Goal: Task Accomplishment & Management: Manage account settings

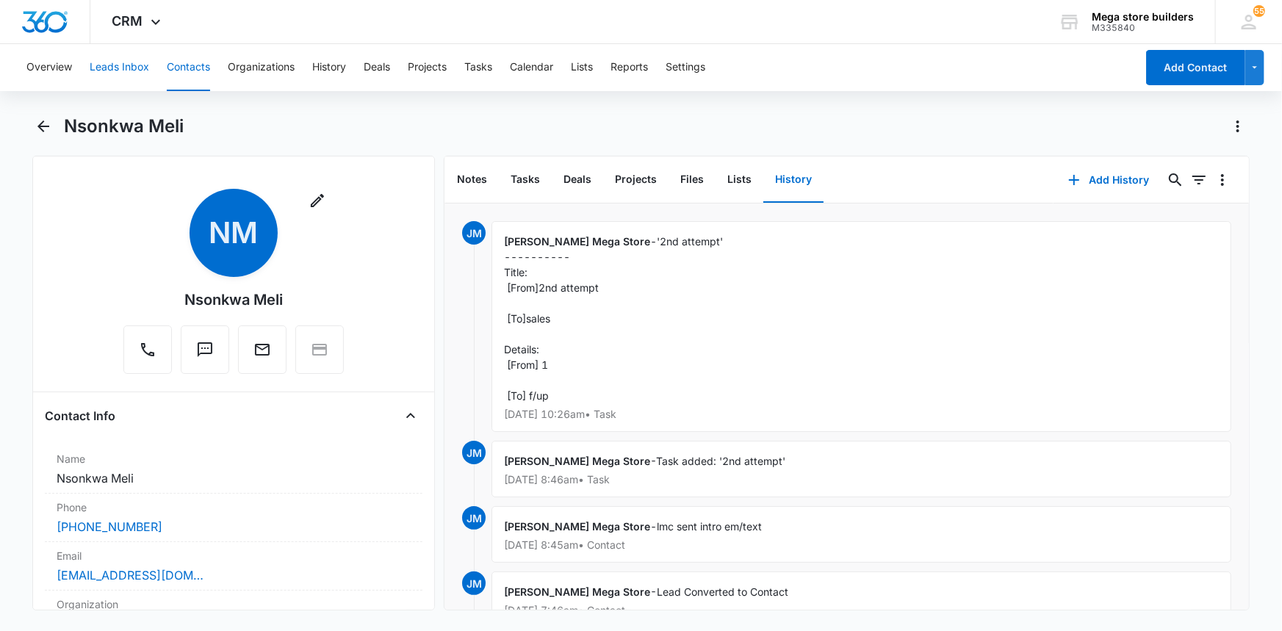
click at [114, 69] on button "Leads Inbox" at bounding box center [120, 67] width 60 height 47
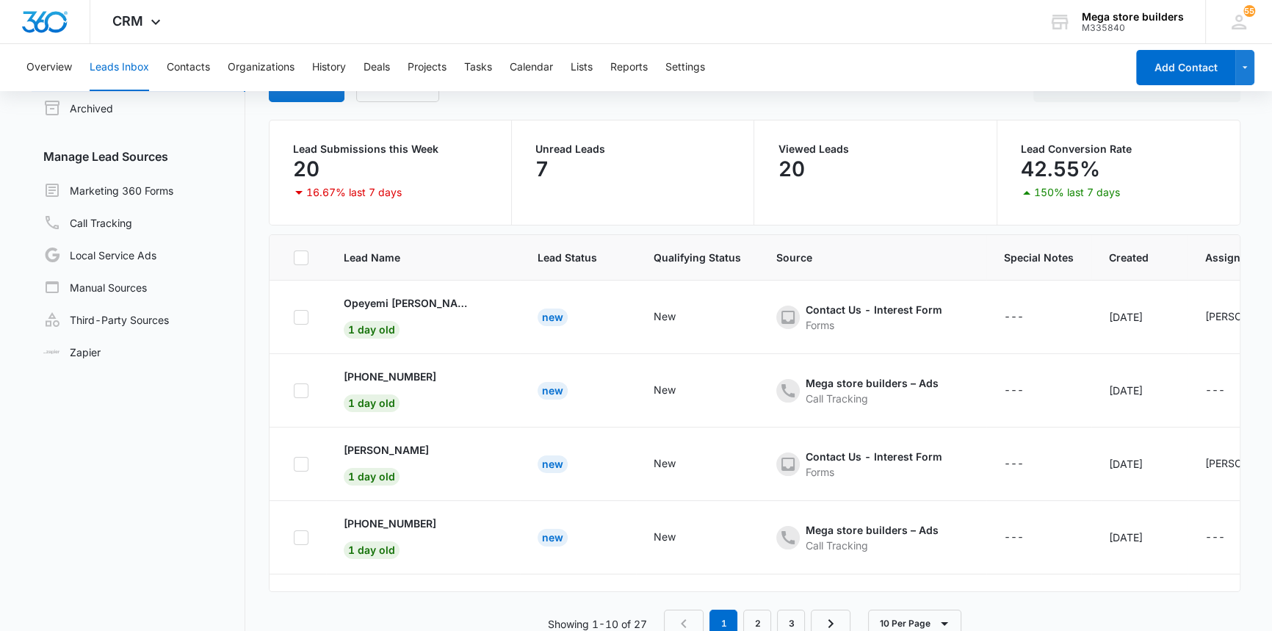
scroll to position [112, 0]
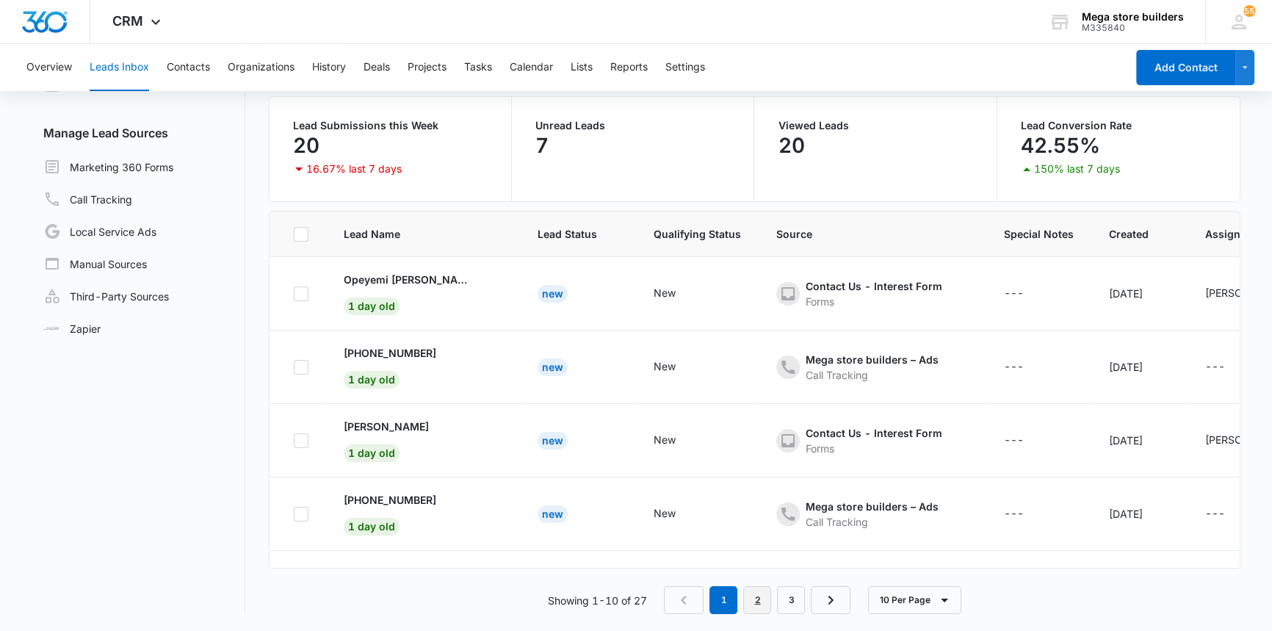
click at [766, 605] on link "2" at bounding box center [757, 600] width 28 height 28
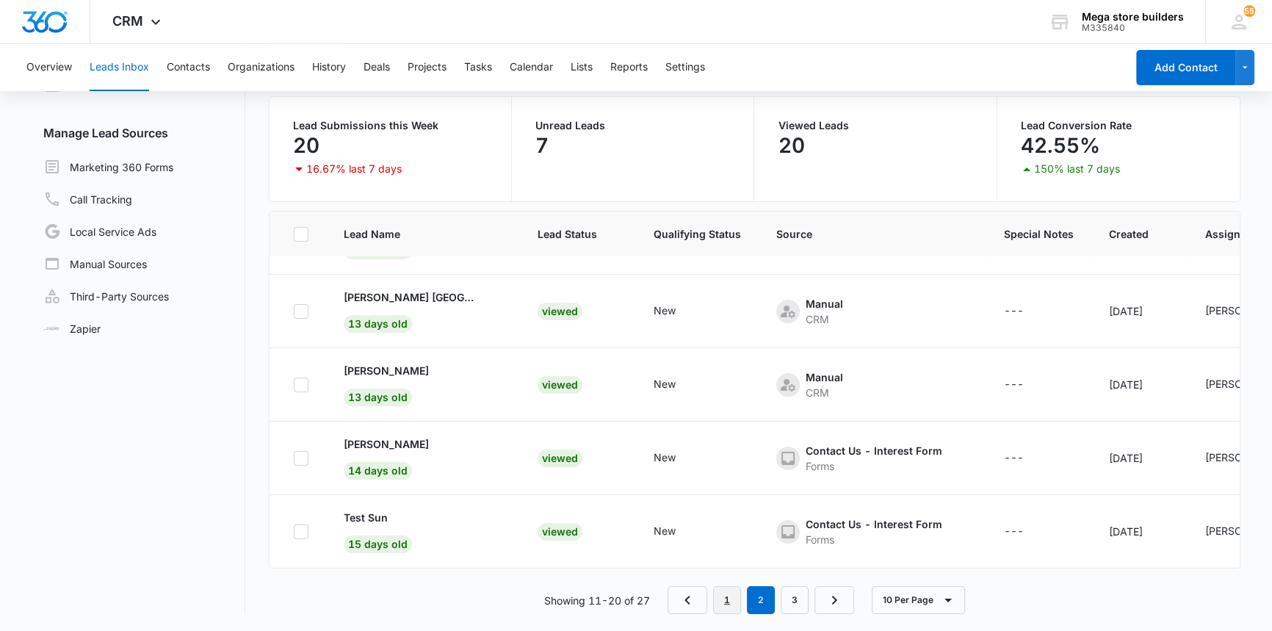
click at [721, 594] on link "1" at bounding box center [727, 600] width 28 height 28
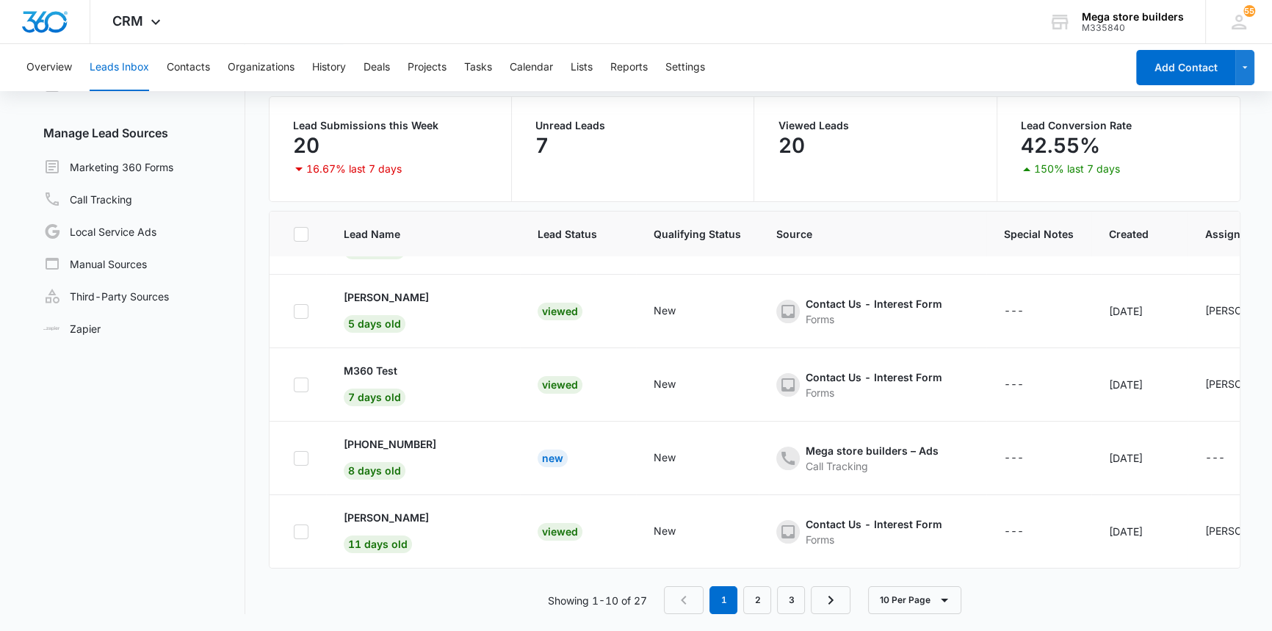
scroll to position [0, 0]
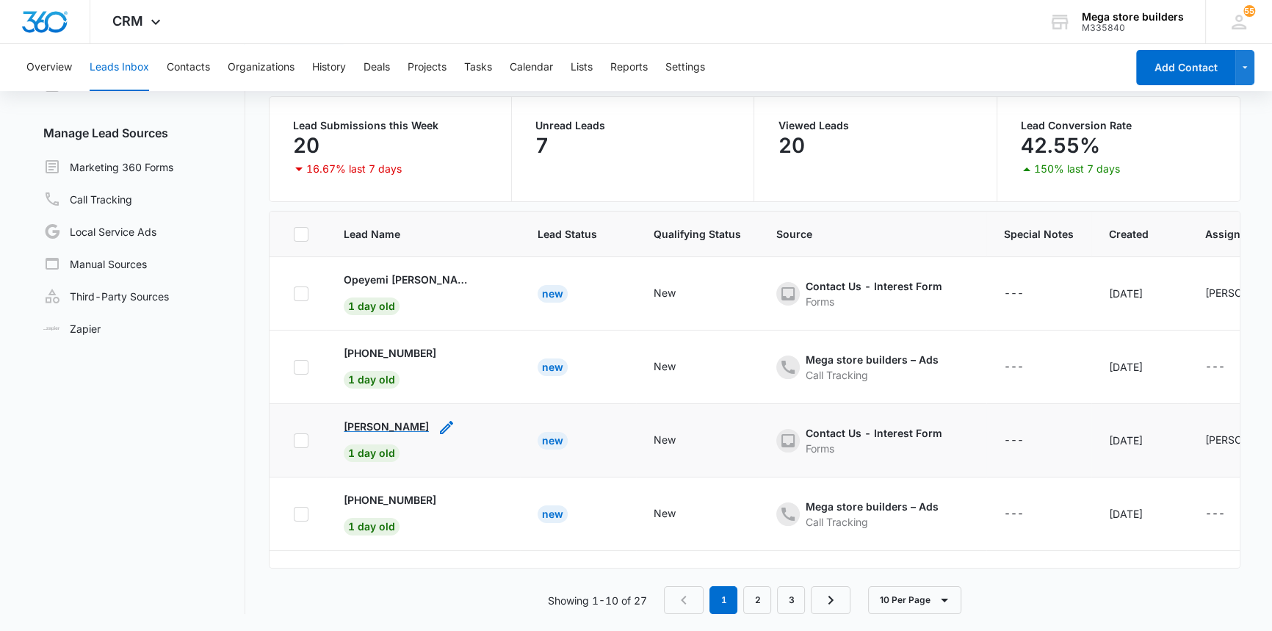
click at [386, 426] on p "[PERSON_NAME]" at bounding box center [386, 426] width 85 height 15
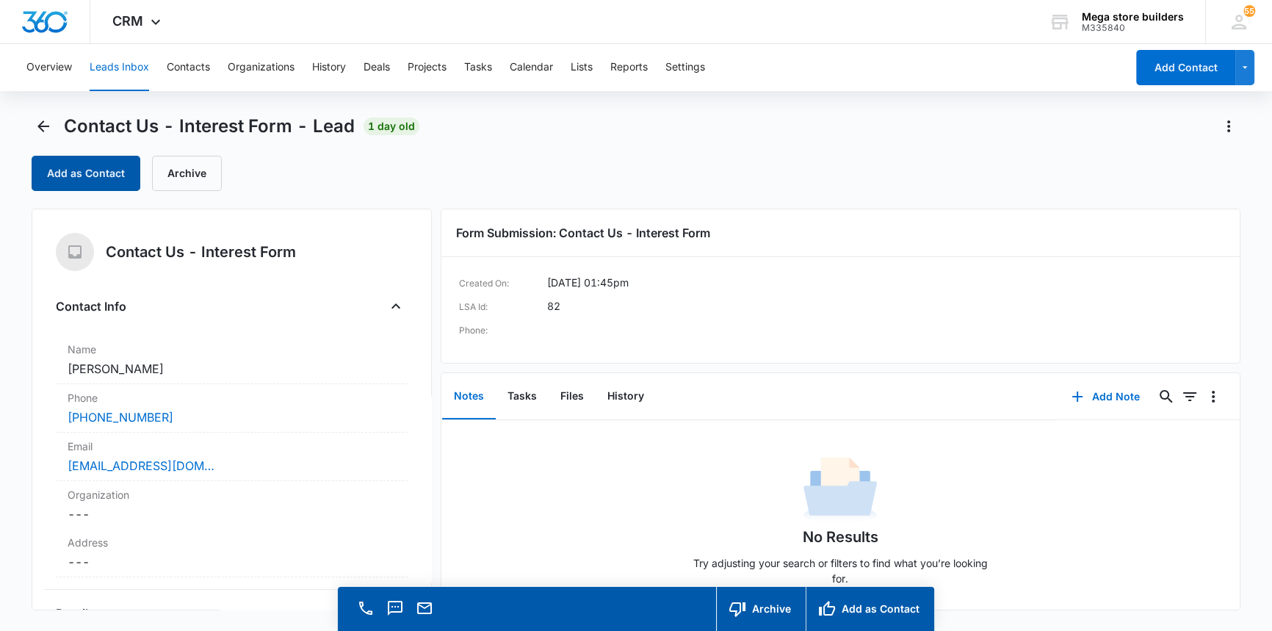
click at [77, 173] on button "Add as Contact" at bounding box center [86, 173] width 109 height 35
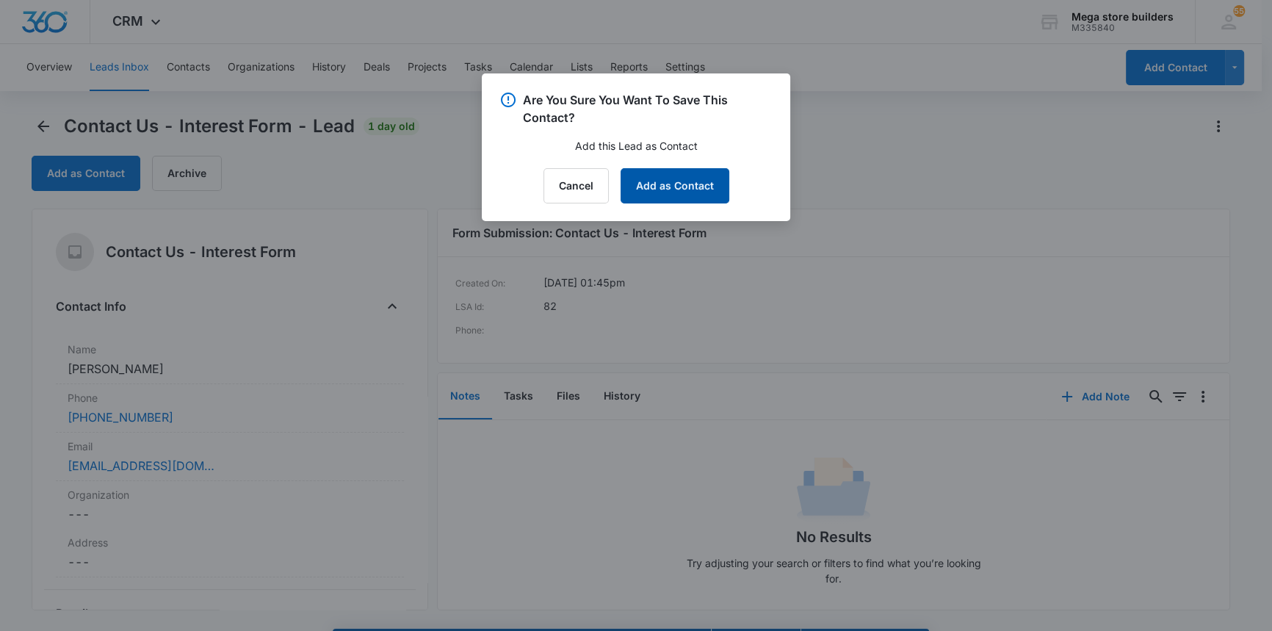
click at [685, 188] on button "Add as Contact" at bounding box center [675, 185] width 109 height 35
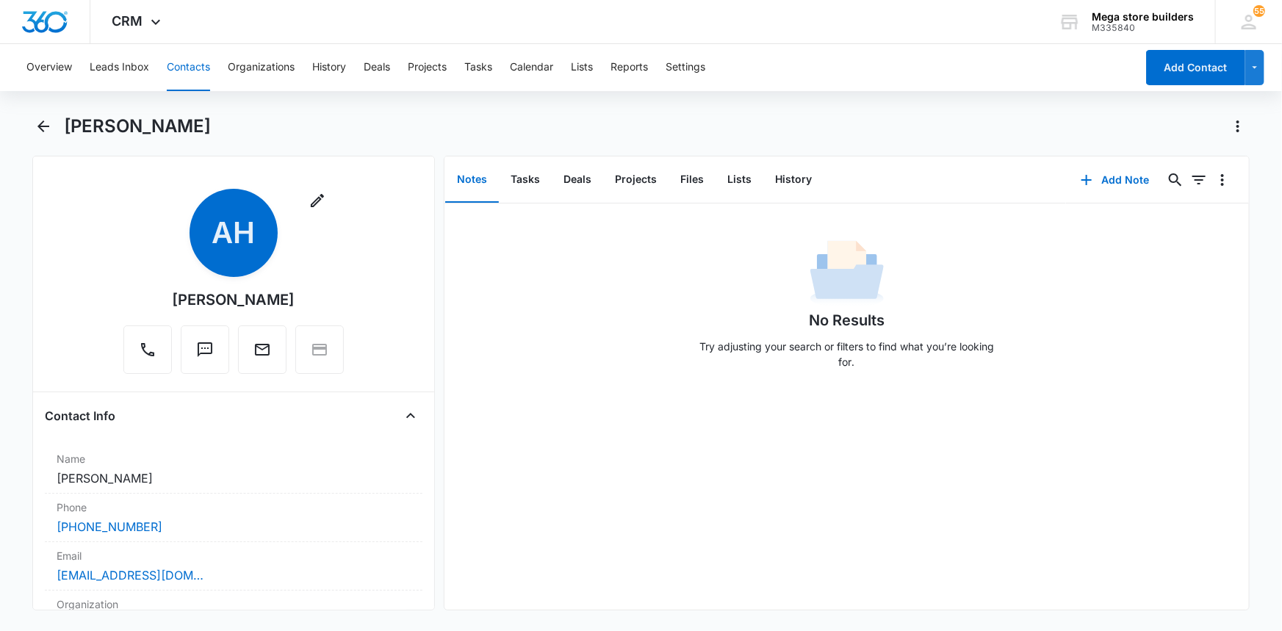
click at [198, 65] on button "Contacts" at bounding box center [188, 67] width 43 height 47
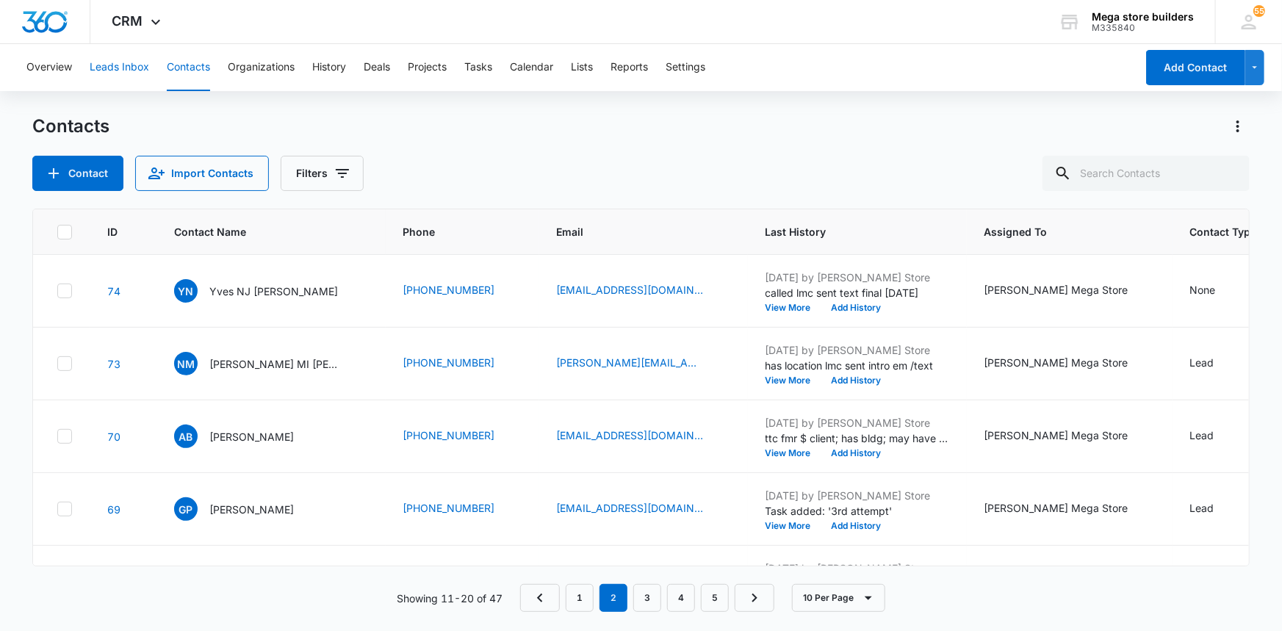
click at [130, 68] on button "Leads Inbox" at bounding box center [120, 67] width 60 height 47
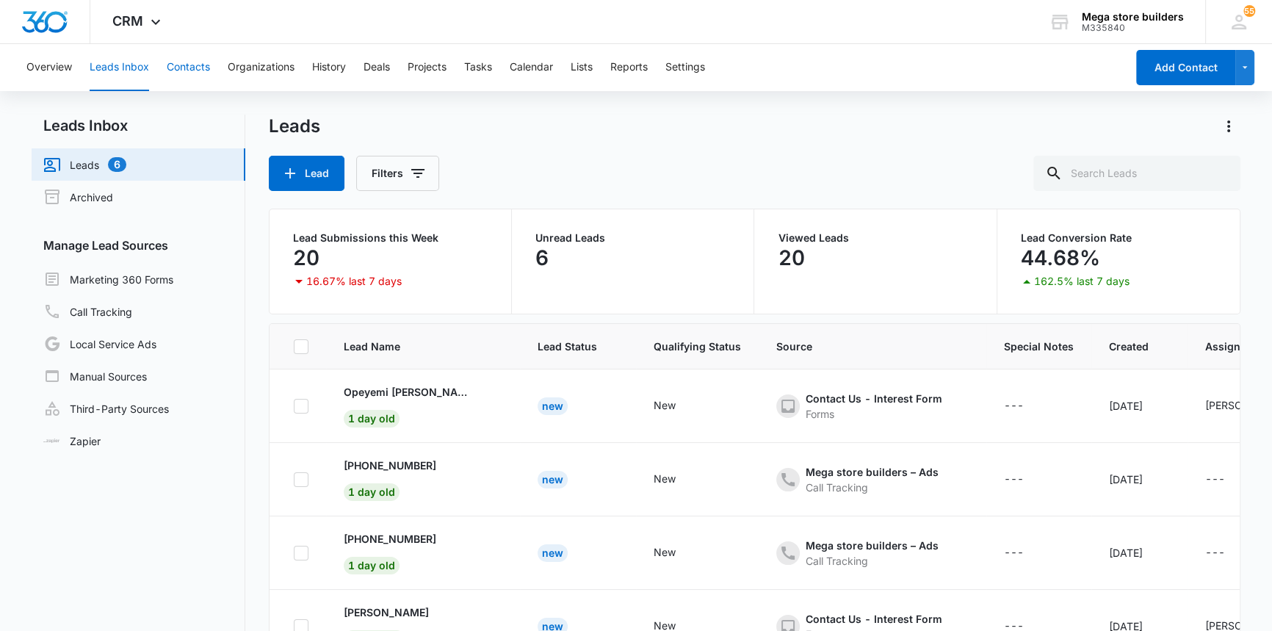
click at [196, 67] on button "Contacts" at bounding box center [188, 67] width 43 height 47
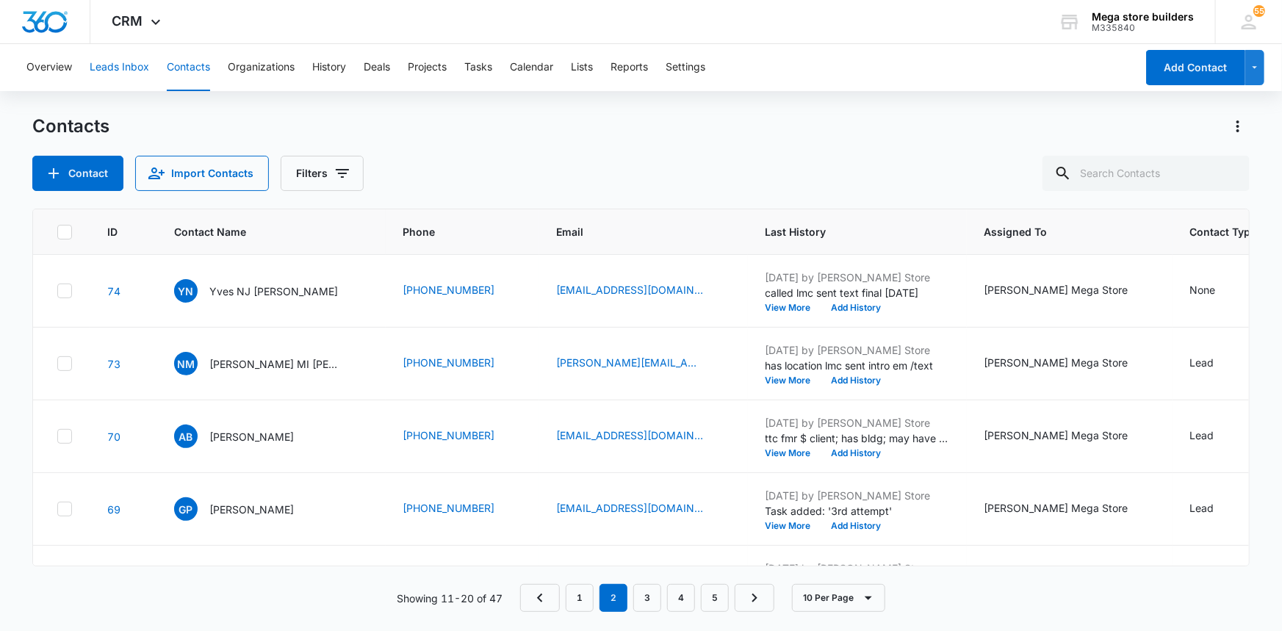
click at [136, 70] on button "Leads Inbox" at bounding box center [120, 67] width 60 height 47
